Goal: Information Seeking & Learning: Learn about a topic

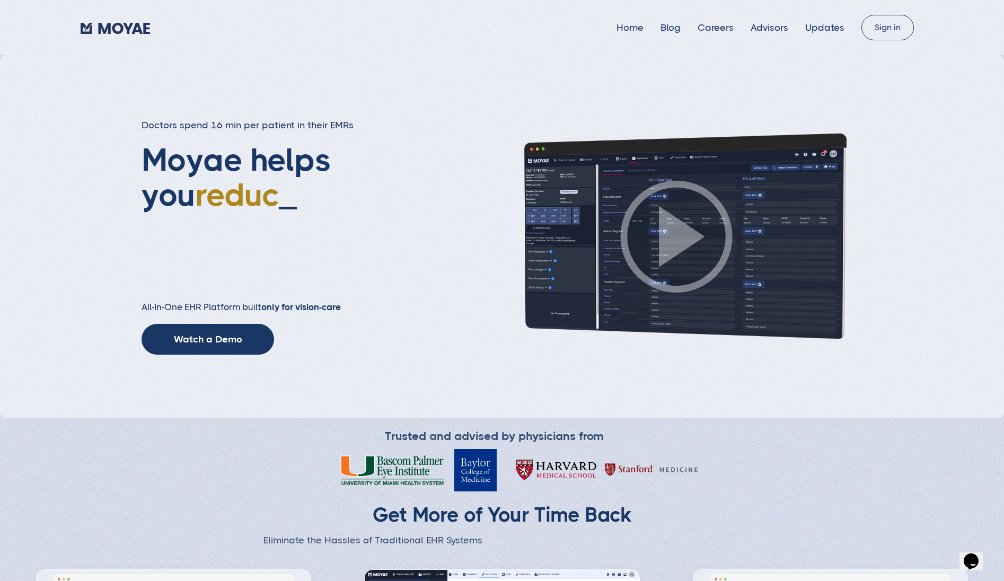
type input "Subscribe"
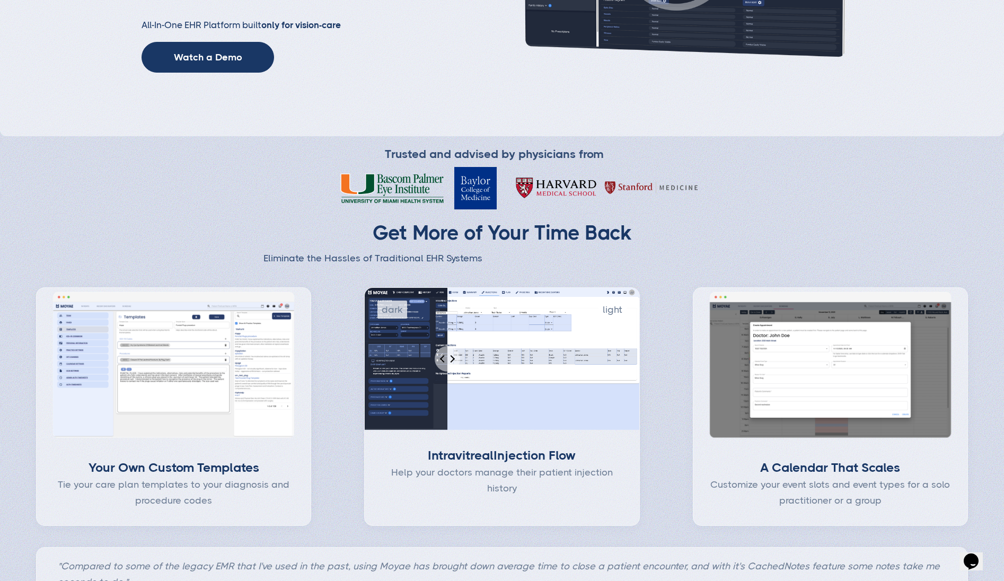
scroll to position [283, 0]
click at [454, 358] on input "Percent of revealed content" at bounding box center [501, 358] width 275 height 143
drag, startPoint x: 454, startPoint y: 358, endPoint x: 476, endPoint y: 359, distance: 21.3
type input "40"
click at [476, 359] on input "Percent of revealed content" at bounding box center [501, 358] width 275 height 143
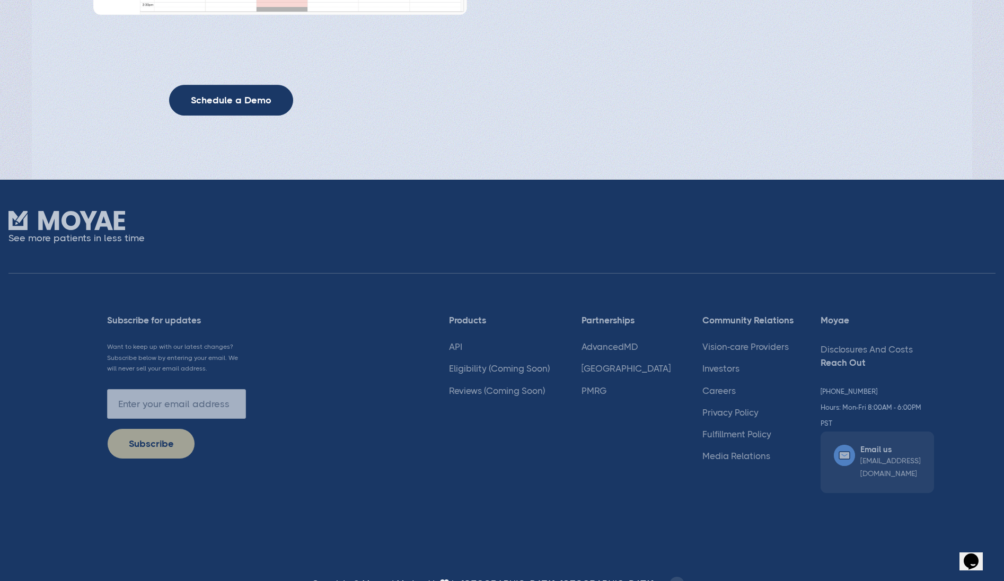
scroll to position [2717, 0]
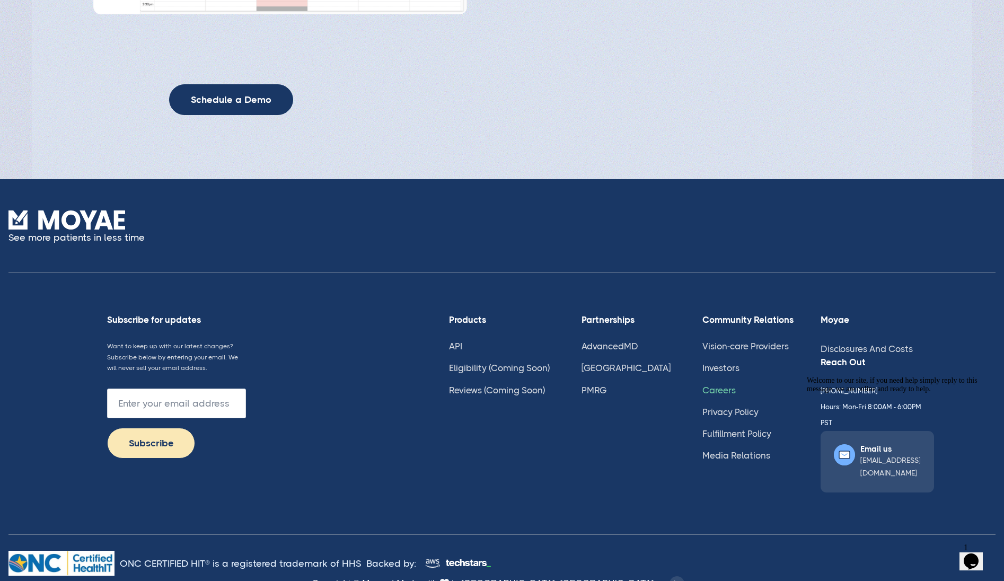
click at [702, 387] on link "Careers" at bounding box center [718, 390] width 33 height 11
type input "Subscribe"
